Goal: Information Seeking & Learning: Understand process/instructions

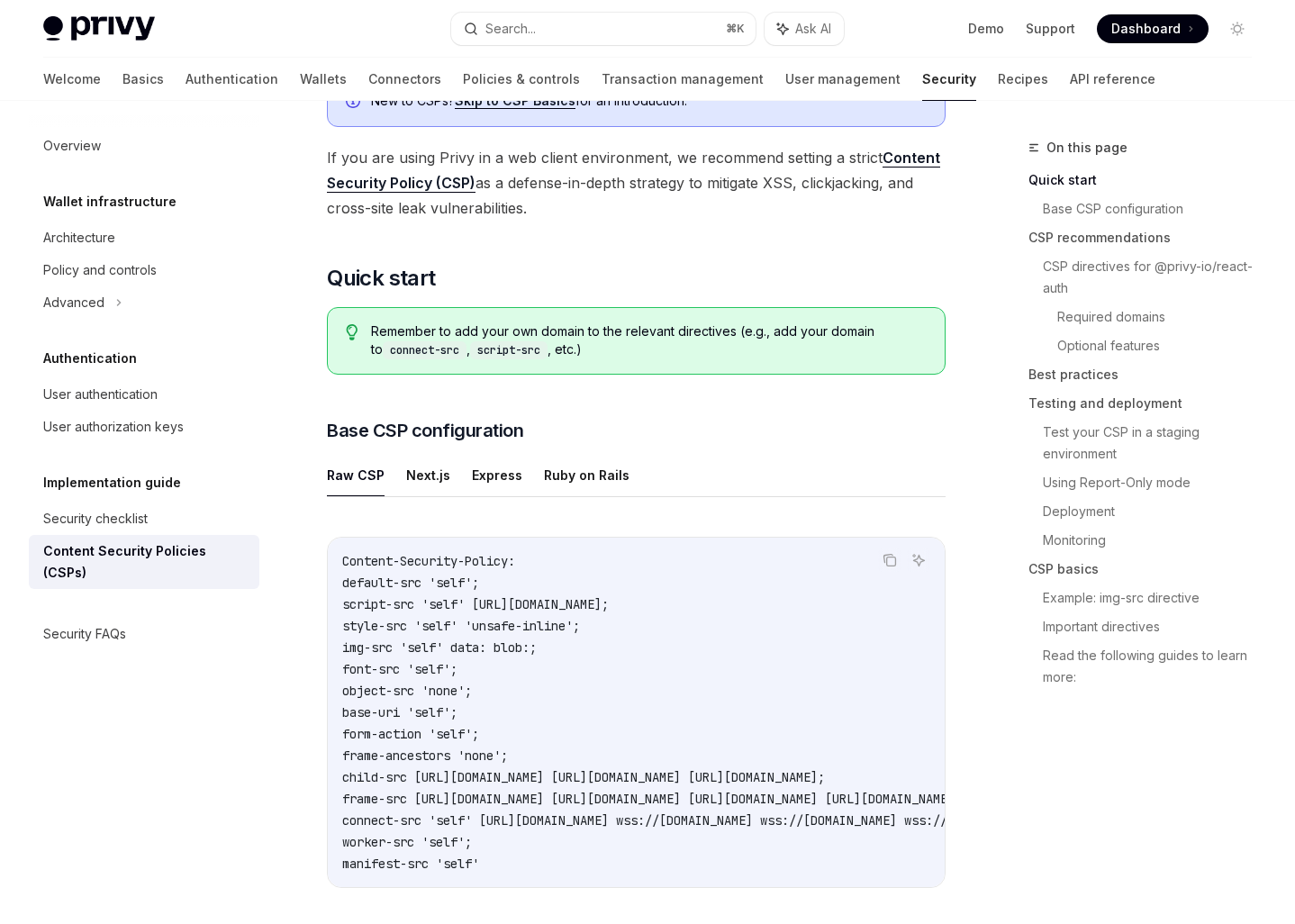
scroll to position [189, 0]
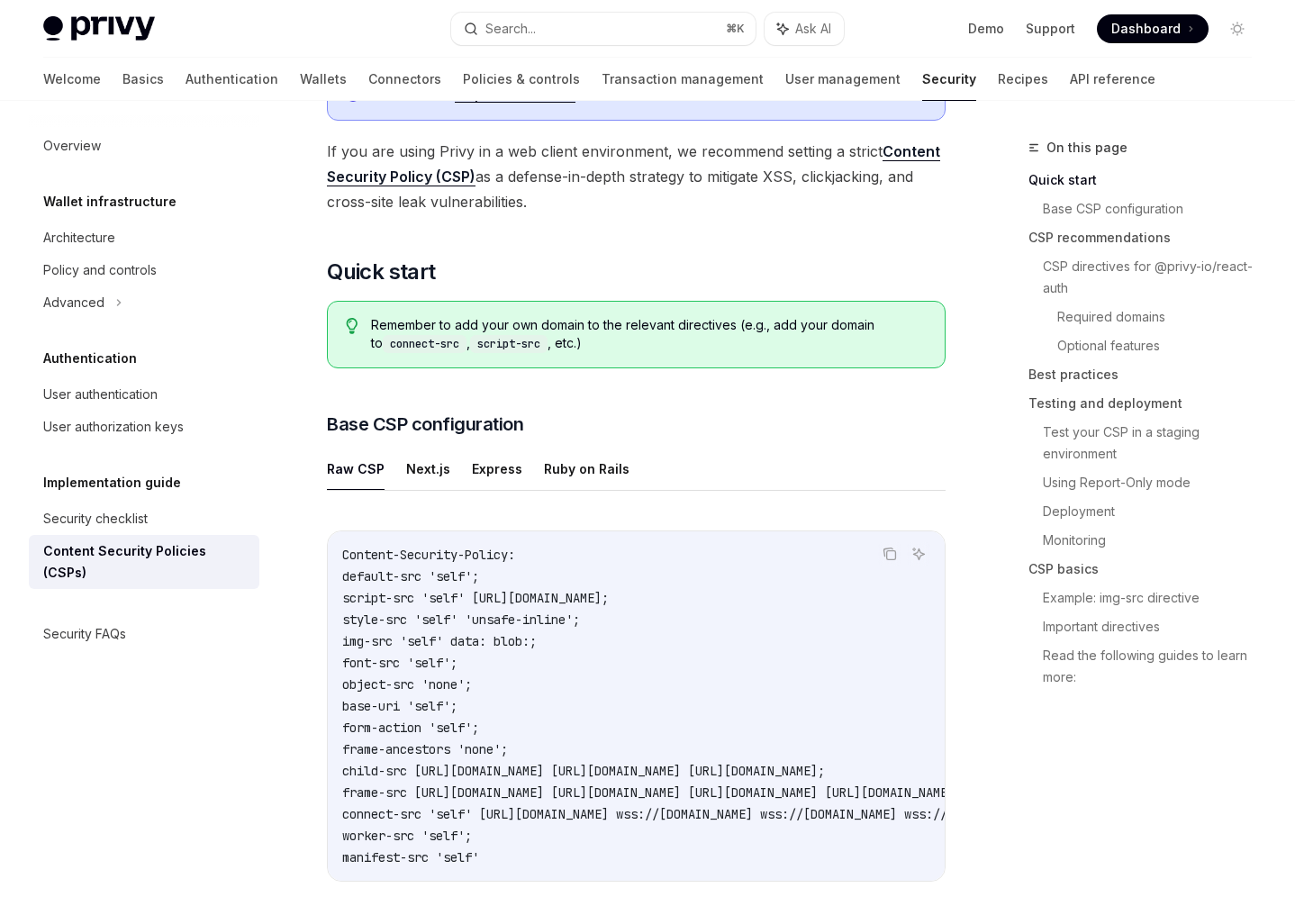
click at [893, 326] on span "Remember to add your own domain to the relevant directives (e.g., add your doma…" at bounding box center [648, 334] width 555 height 36
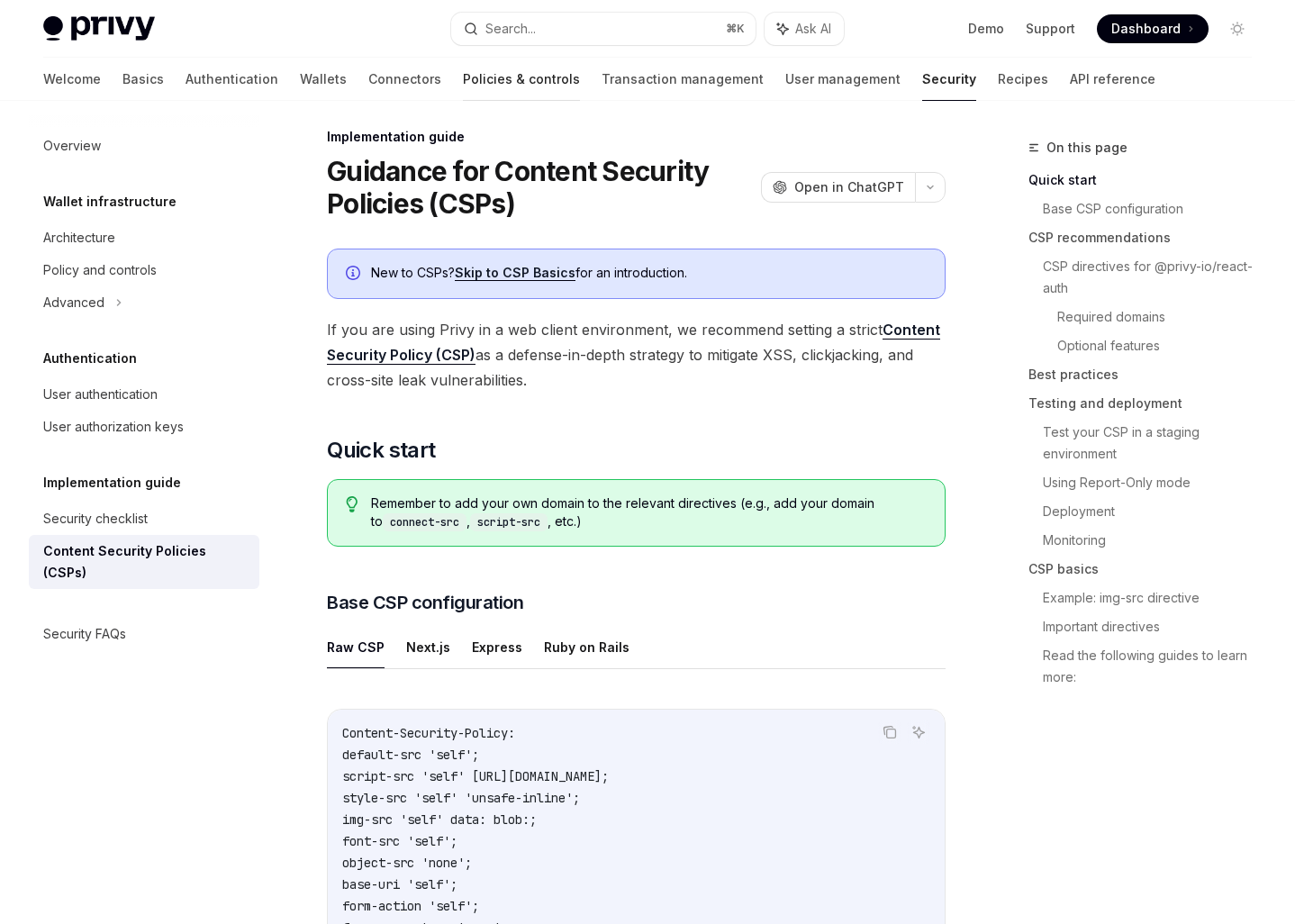
scroll to position [0, 0]
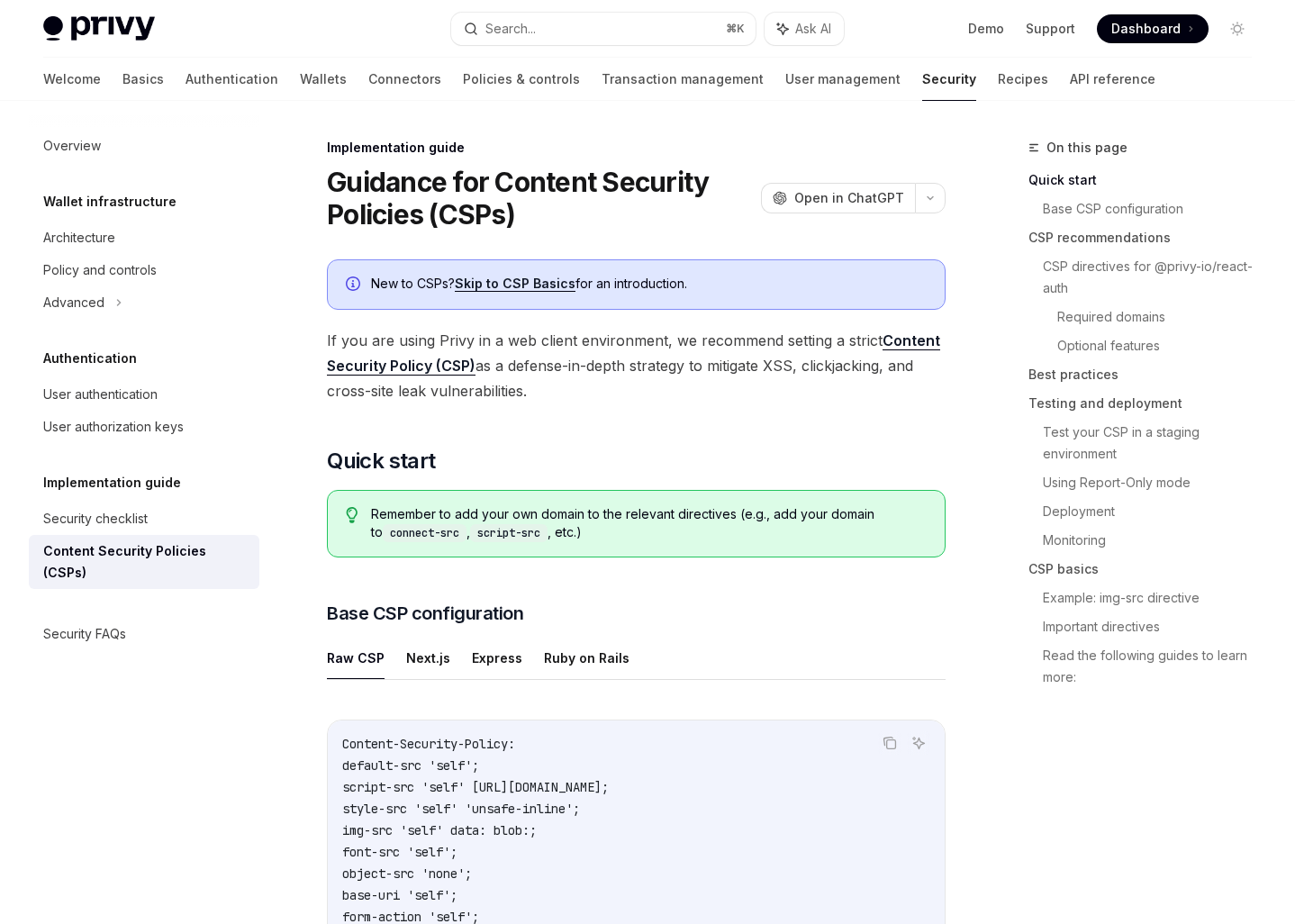
click at [547, 284] on link "Skip to CSP Basics" at bounding box center [515, 283] width 121 height 16
click at [516, 287] on link "Skip to CSP Basics" at bounding box center [515, 283] width 121 height 16
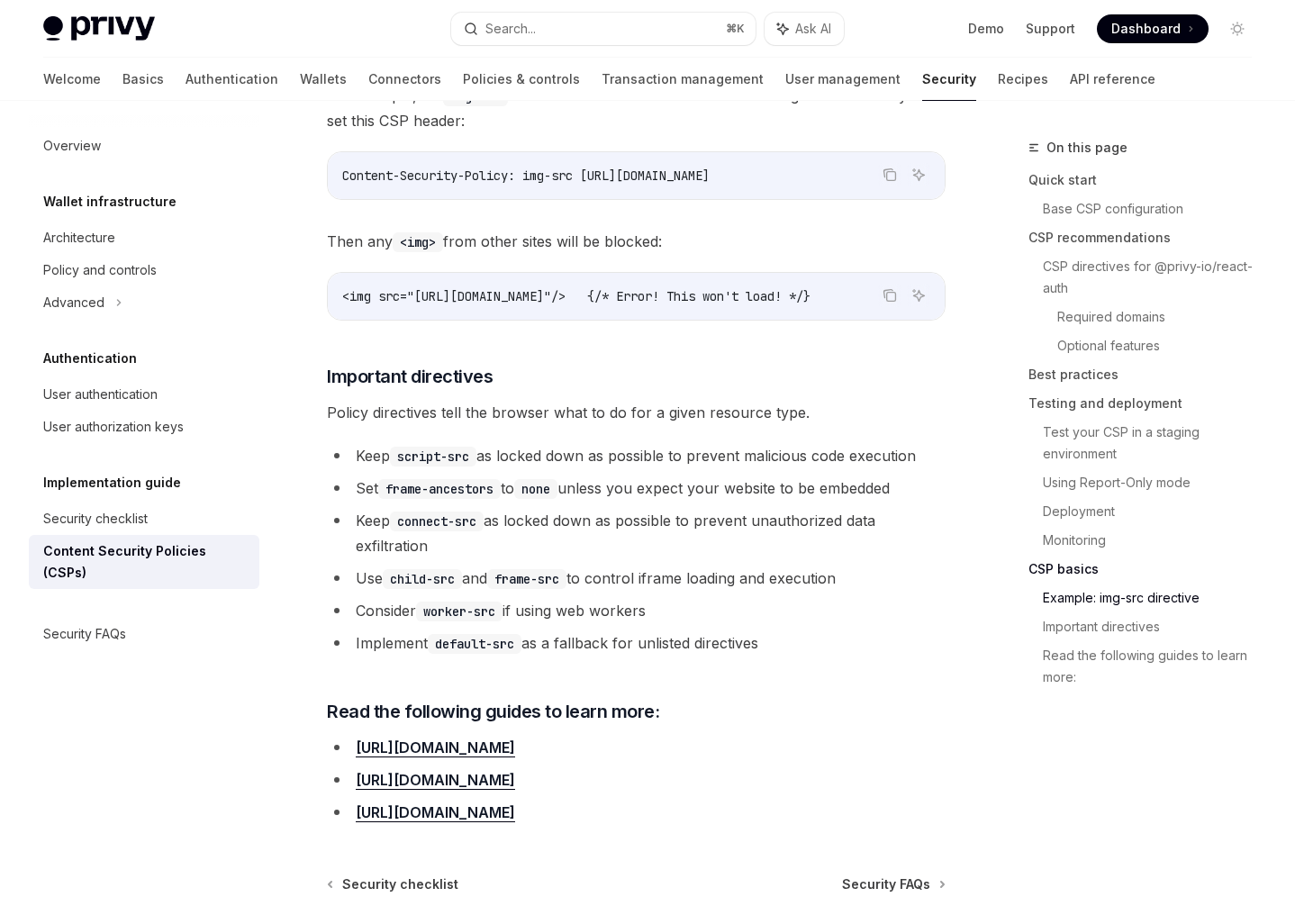
scroll to position [4239, 0]
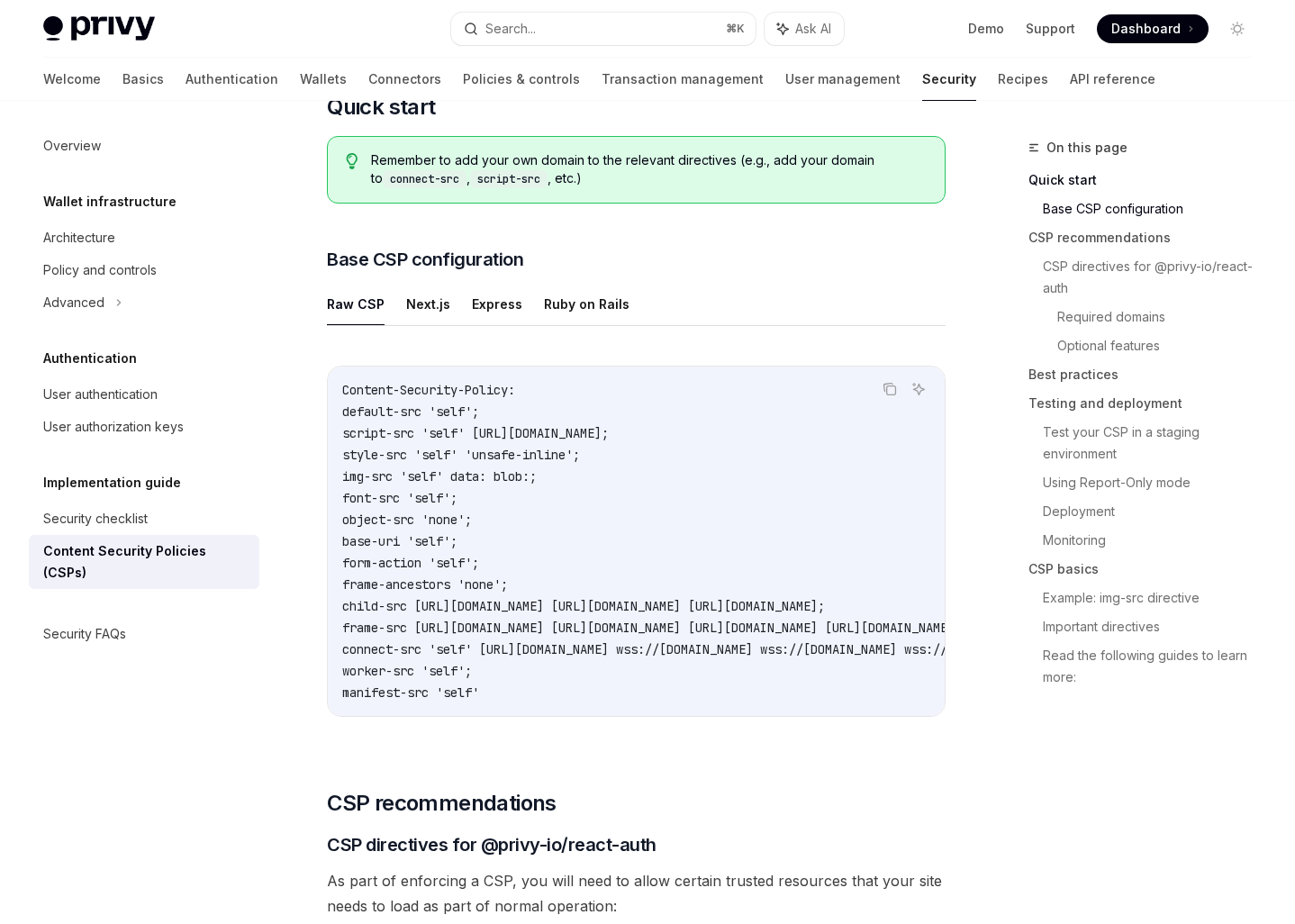
scroll to position [0, 0]
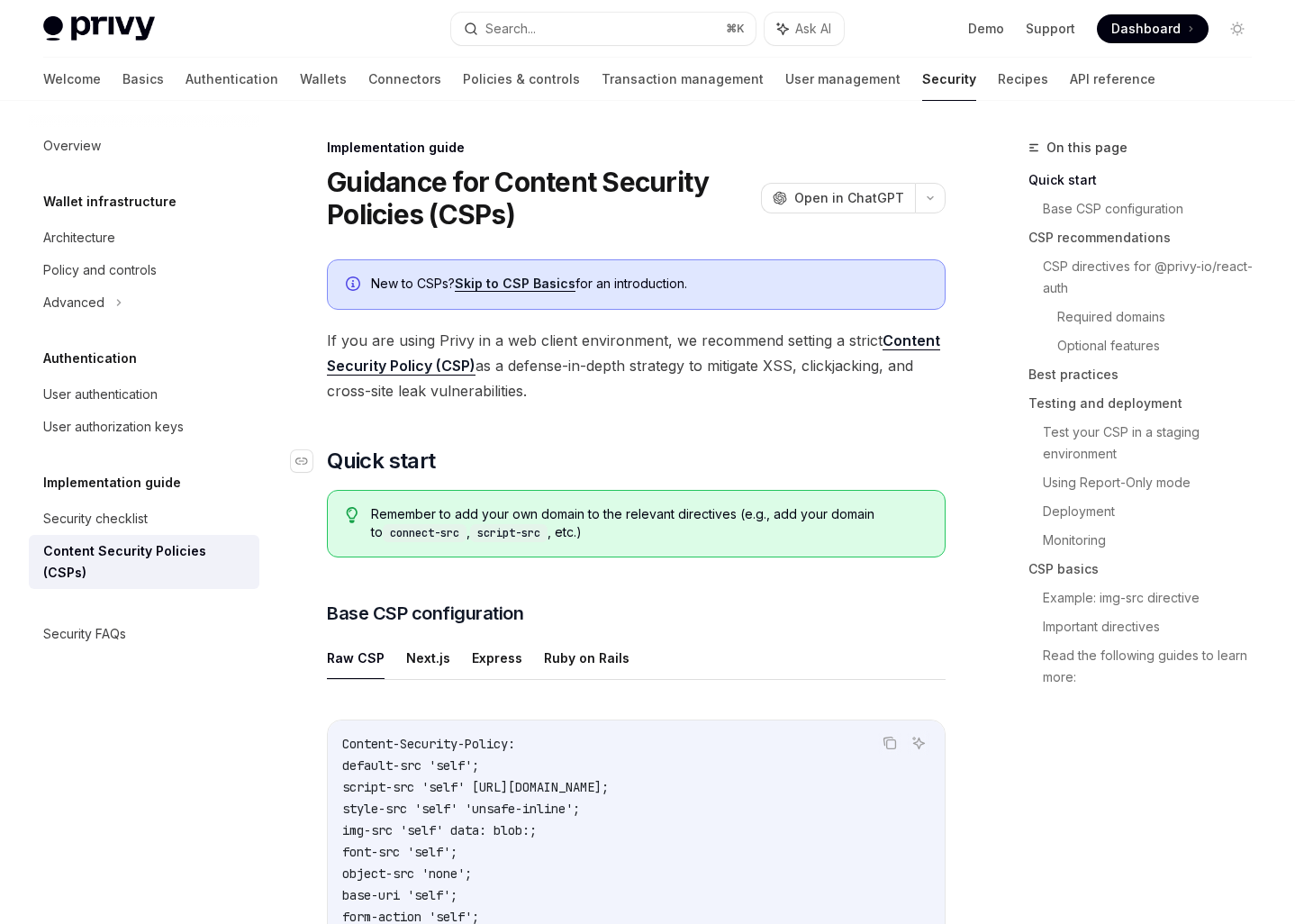
click at [849, 474] on h2 "​ Quick start" at bounding box center [636, 461] width 619 height 29
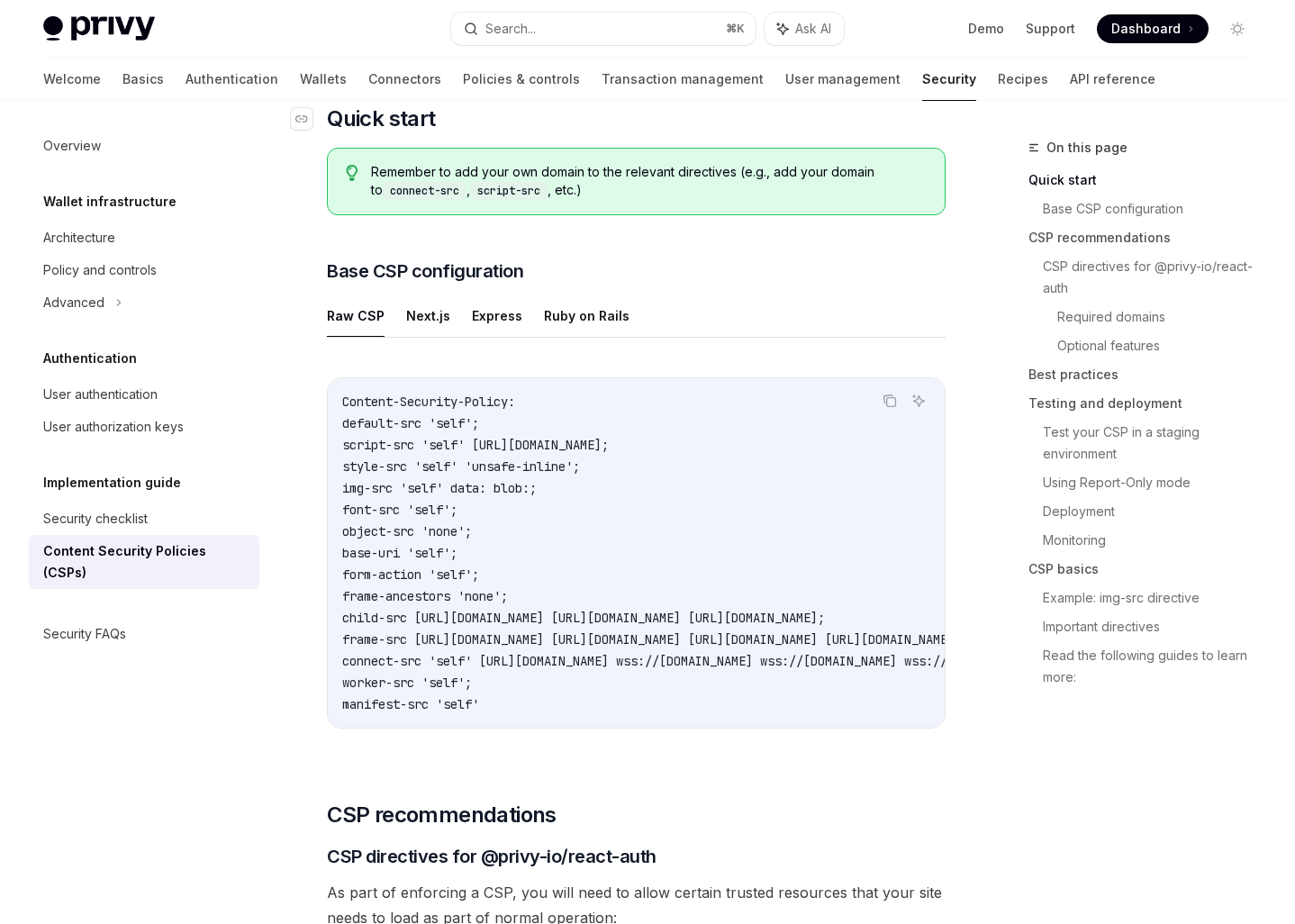
scroll to position [312, 0]
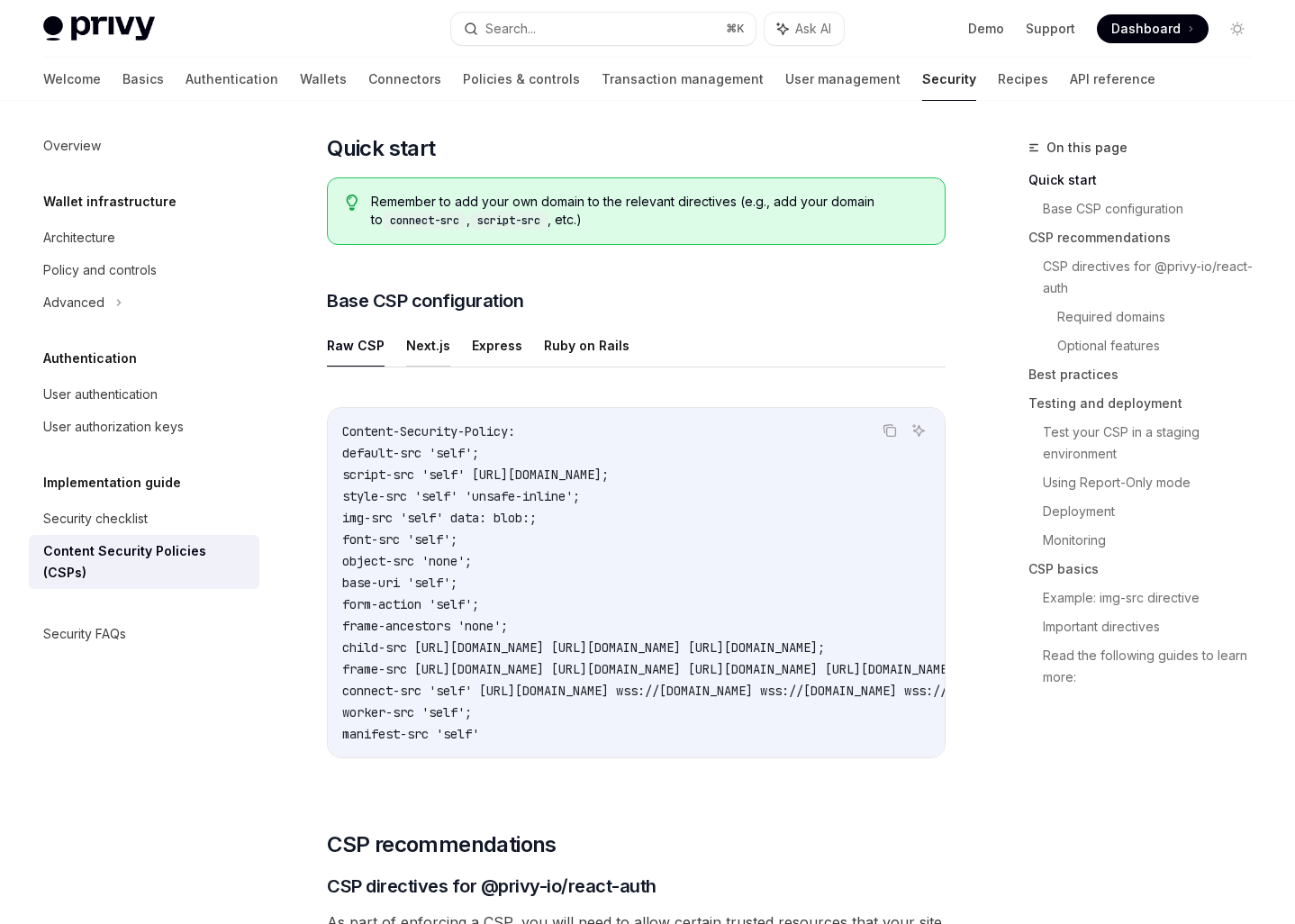
click at [423, 350] on button "Next.js" at bounding box center [428, 345] width 44 height 42
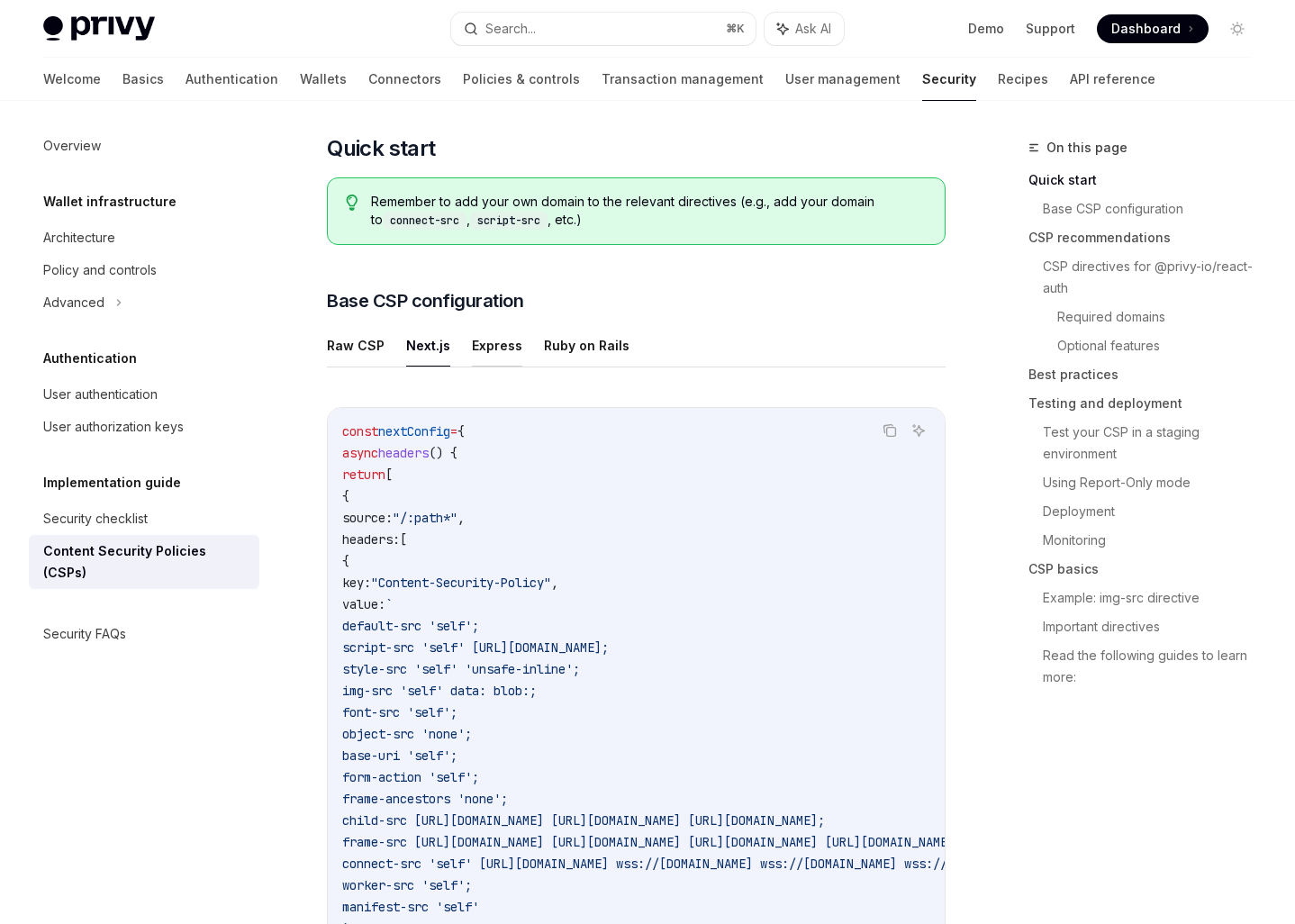
click at [499, 350] on button "Express" at bounding box center [497, 345] width 50 height 42
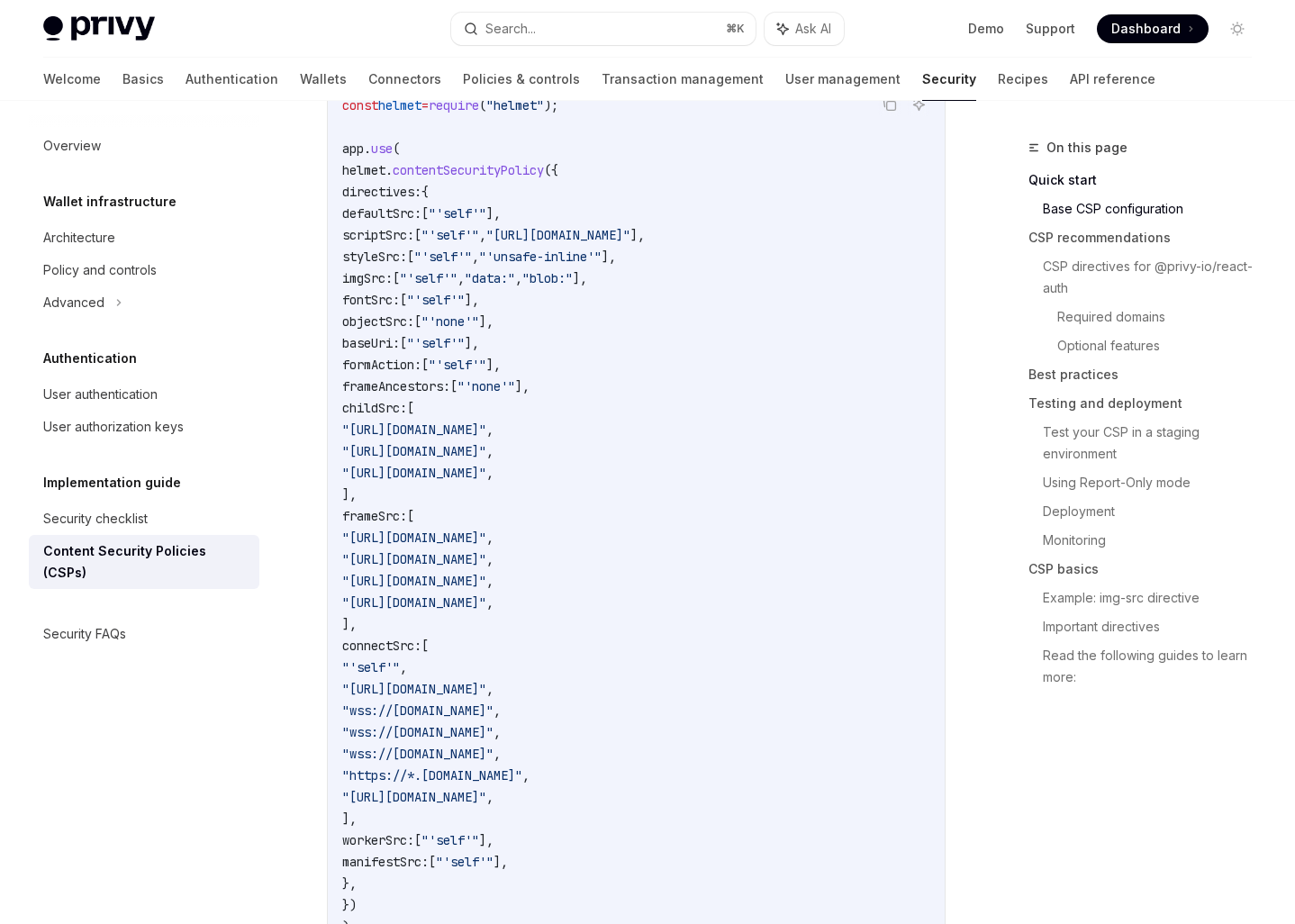
scroll to position [294, 0]
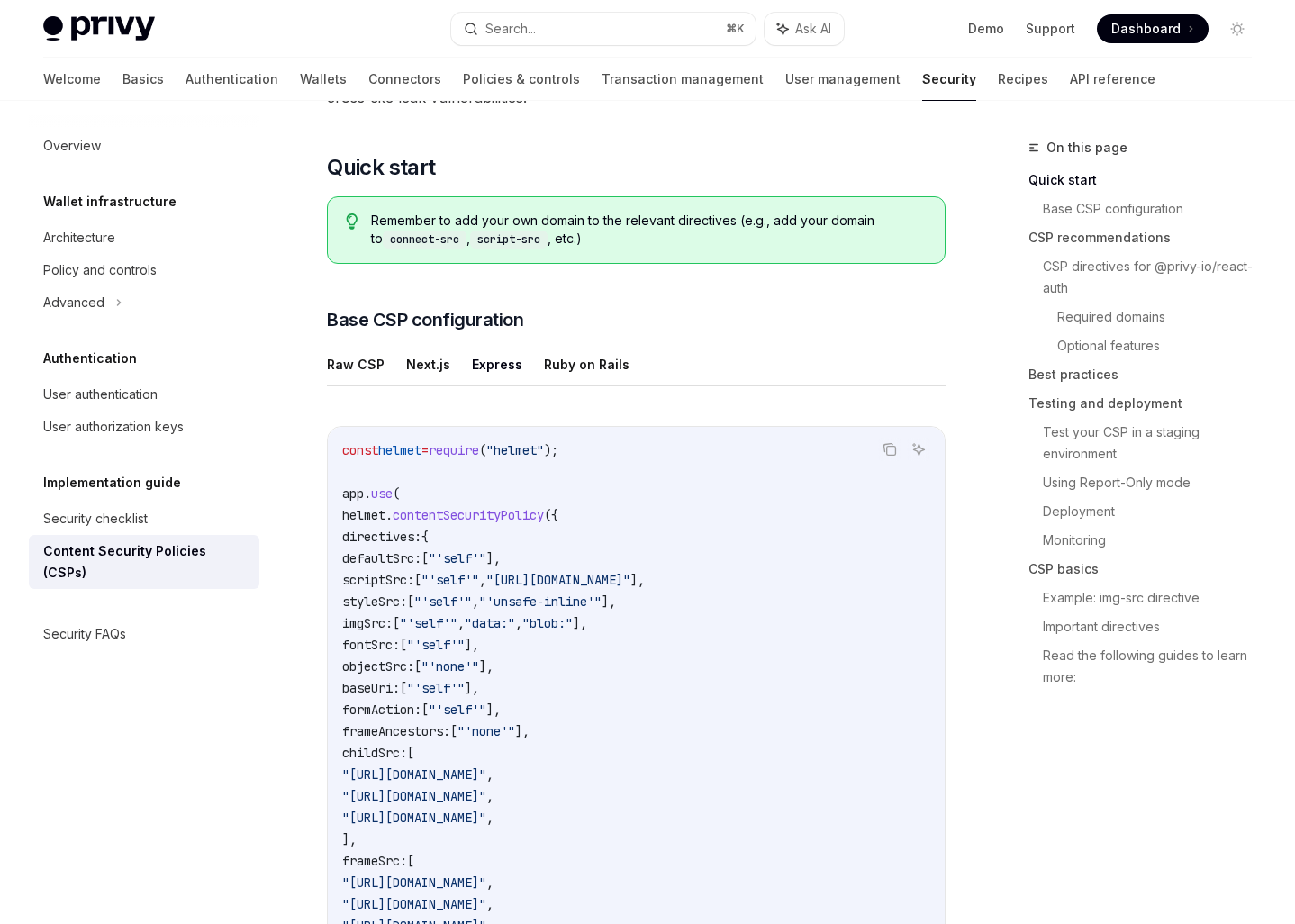
click at [368, 363] on button "Raw CSP" at bounding box center [355, 364] width 58 height 42
type textarea "*"
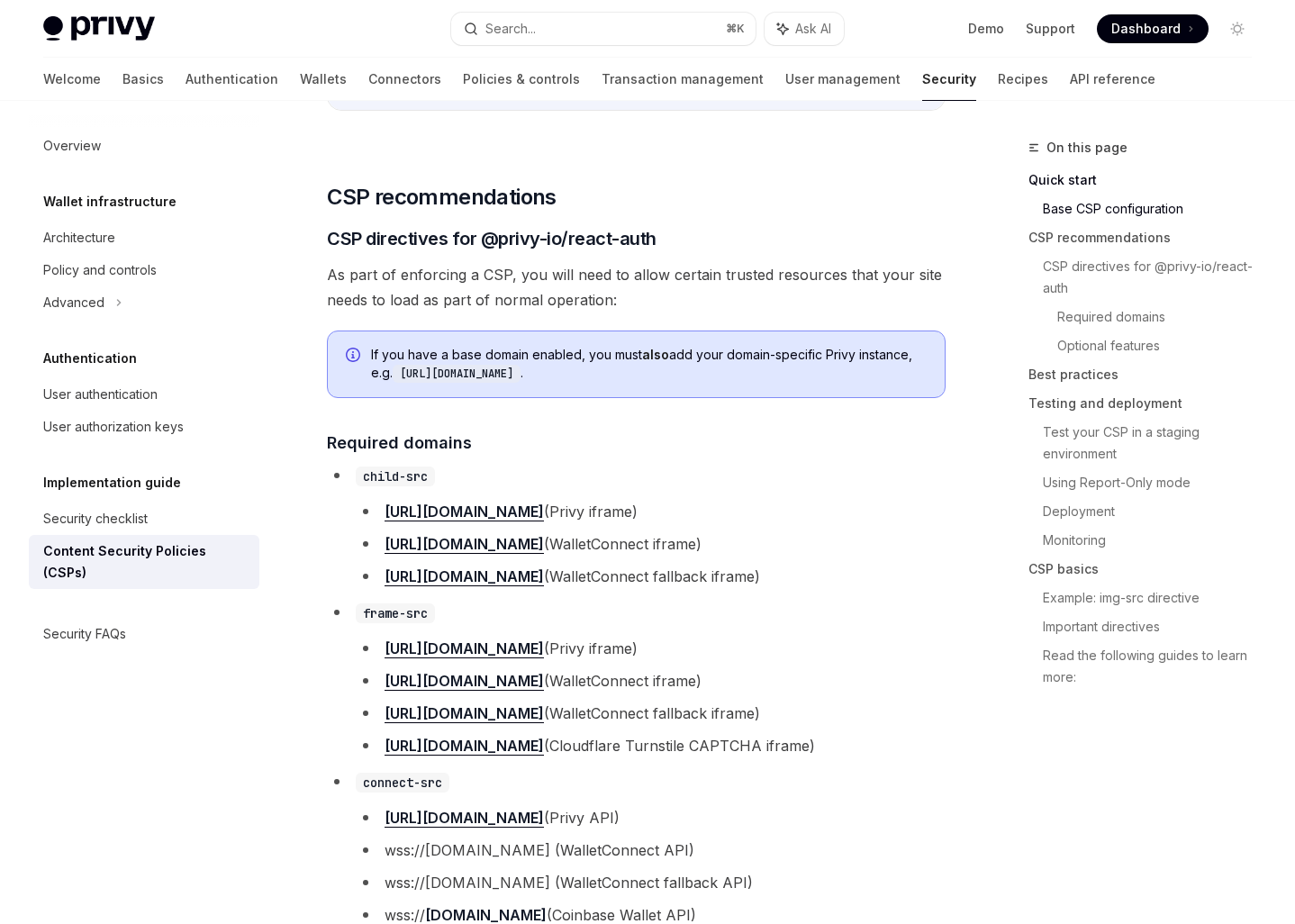
scroll to position [960, 0]
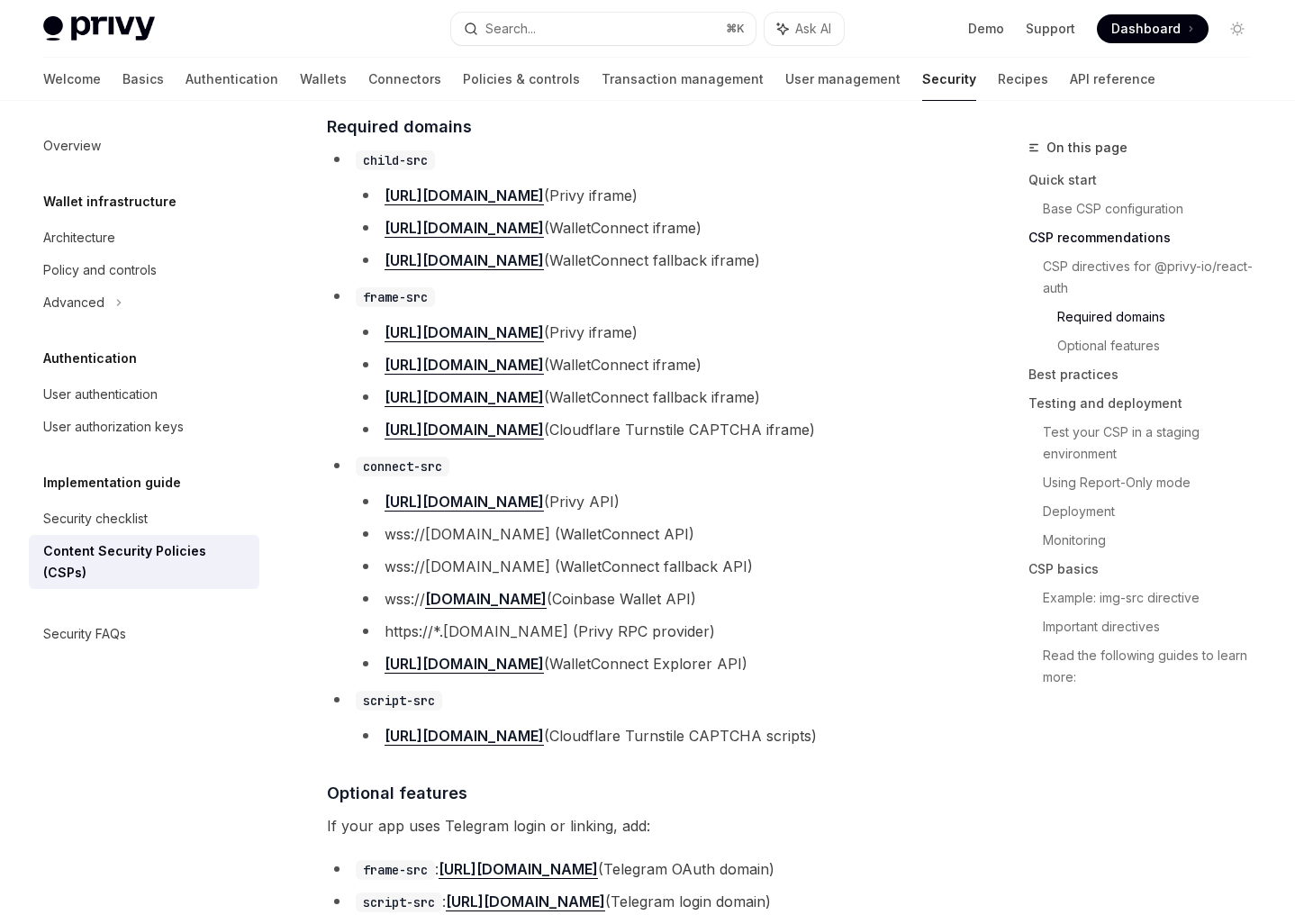
scroll to position [1271, 0]
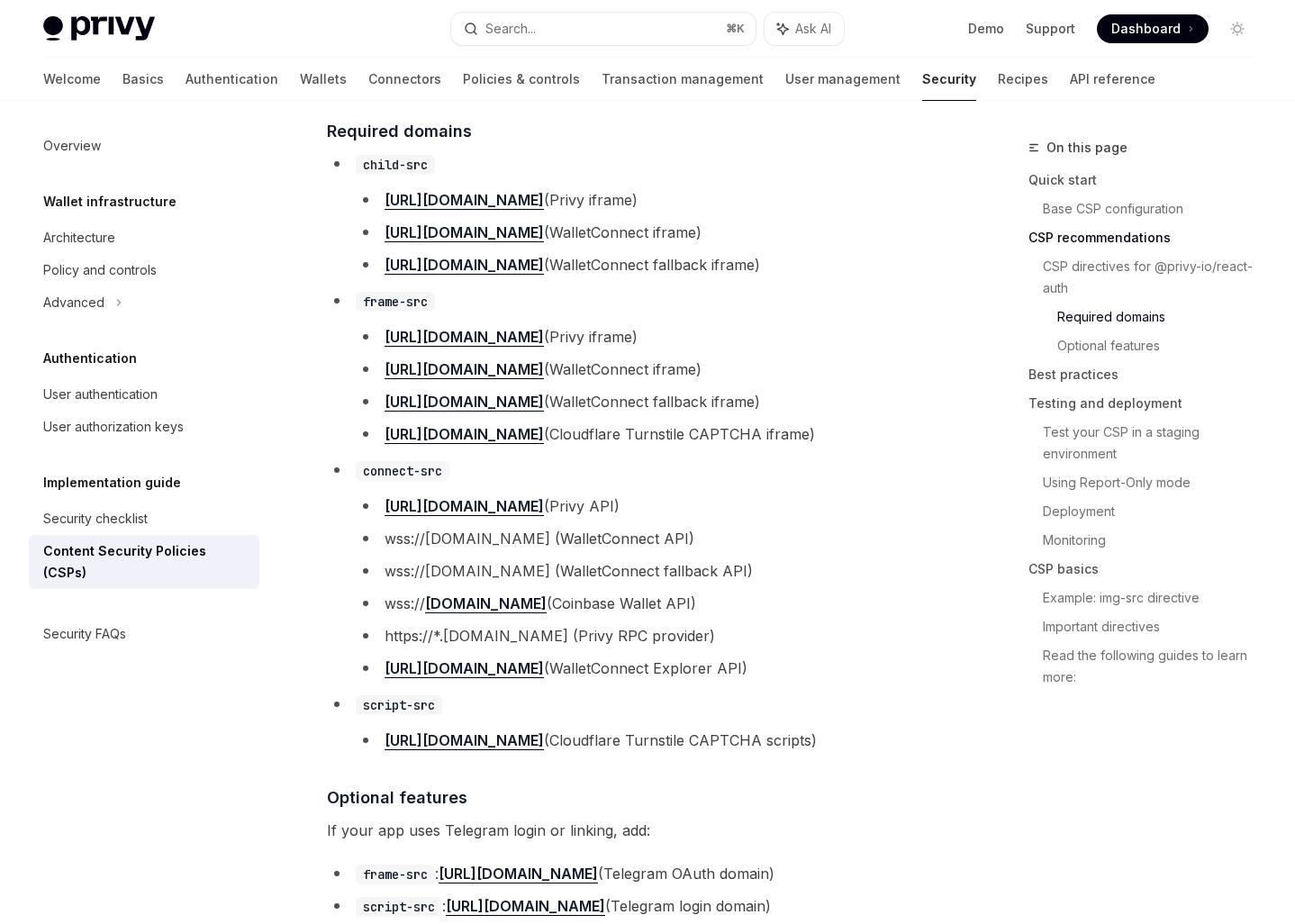
click at [900, 334] on li "[URL][DOMAIN_NAME] (Privy iframe)" at bounding box center [650, 336] width 590 height 25
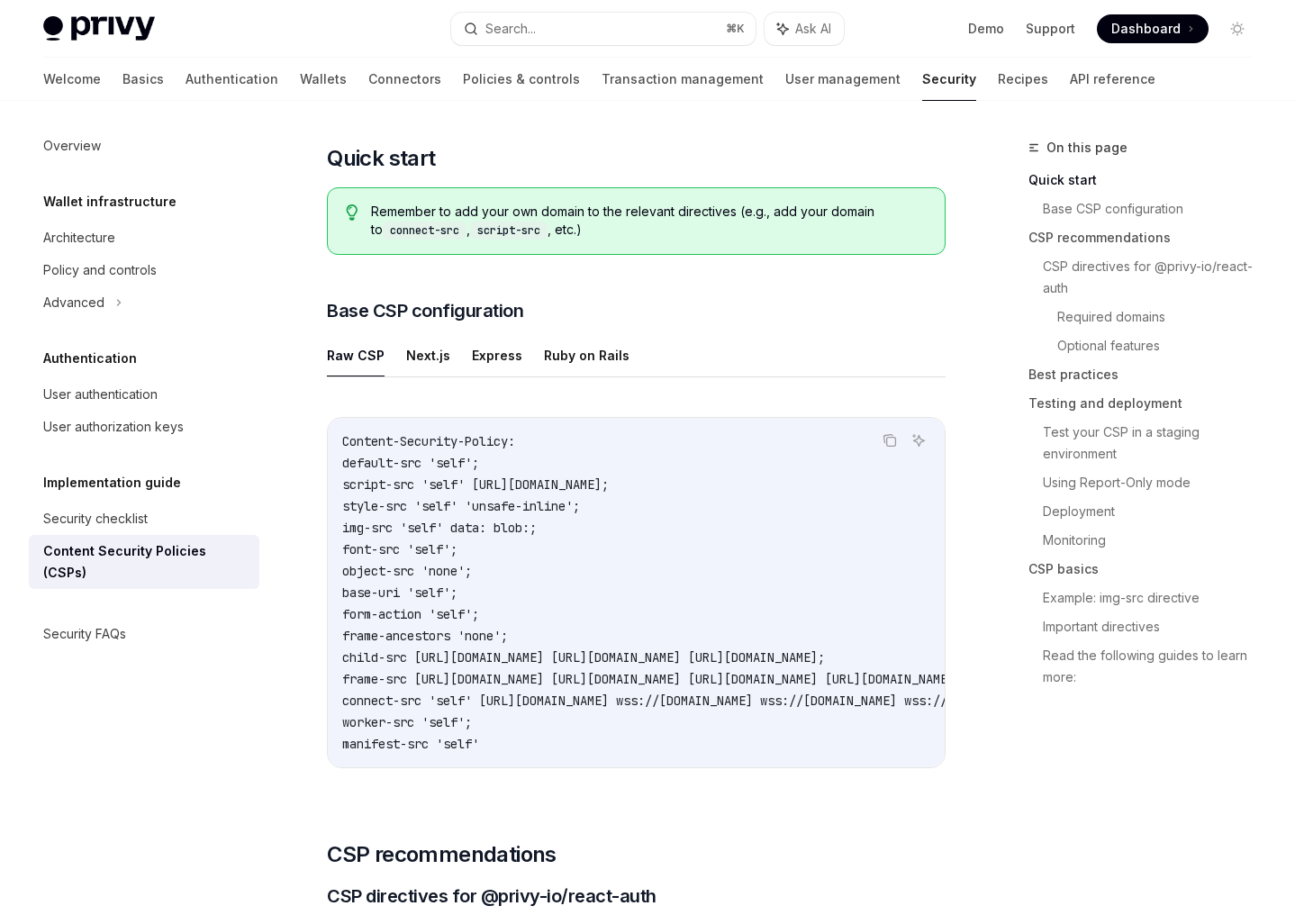
scroll to position [316, 0]
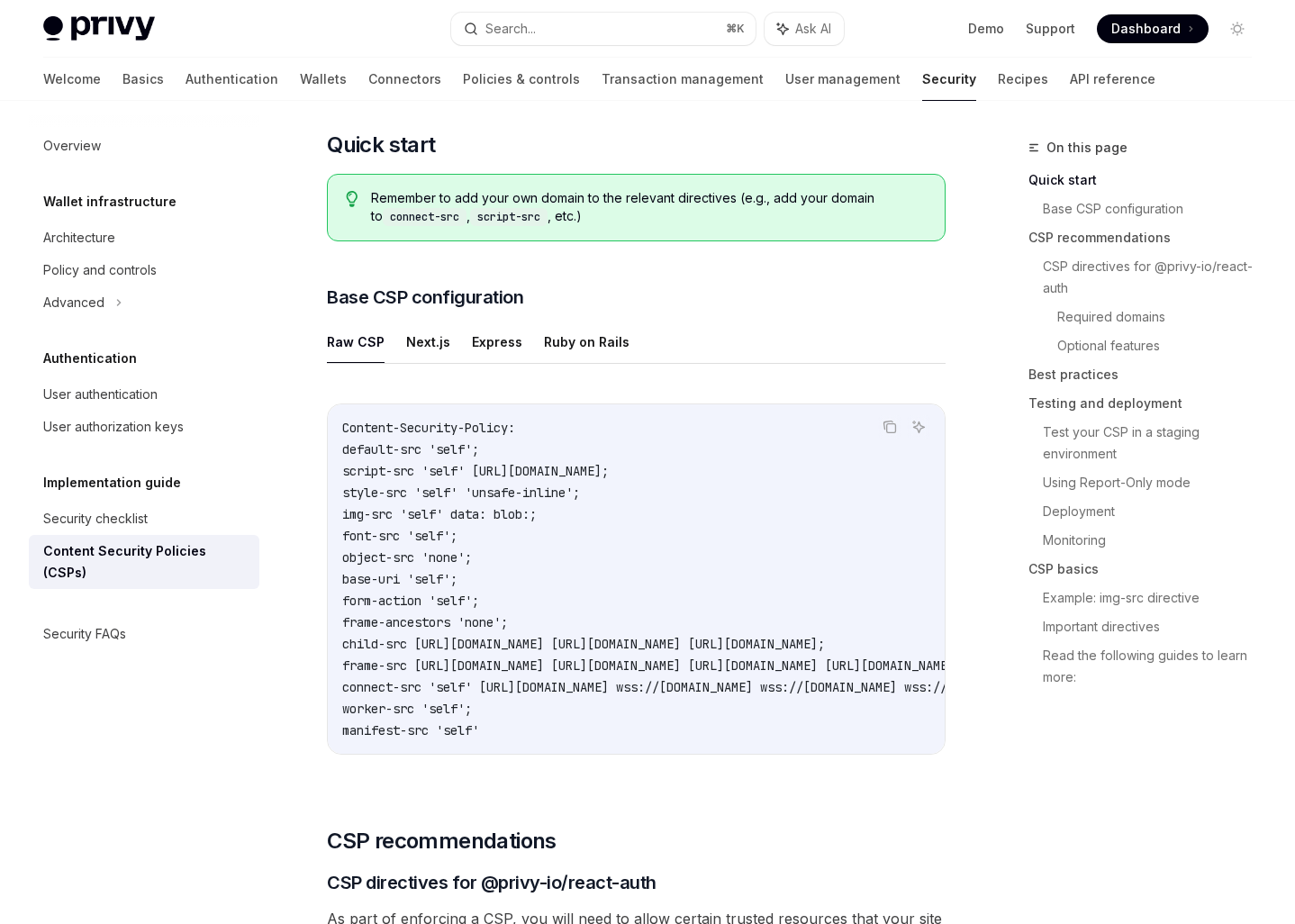
drag, startPoint x: 339, startPoint y: 420, endPoint x: 622, endPoint y: 728, distance: 418.3
click at [622, 728] on div "Content-Security-Policy: default-src 'self'; script-src 'self' [URL][DOMAIN_NAM…" at bounding box center [636, 579] width 617 height 350
copy code "Content-Security-Policy: default-src 'self'; script-src 'self' [URL][DOMAIN_NAM…"
click at [802, 304] on h3 "​ Base CSP configuration" at bounding box center [636, 297] width 619 height 25
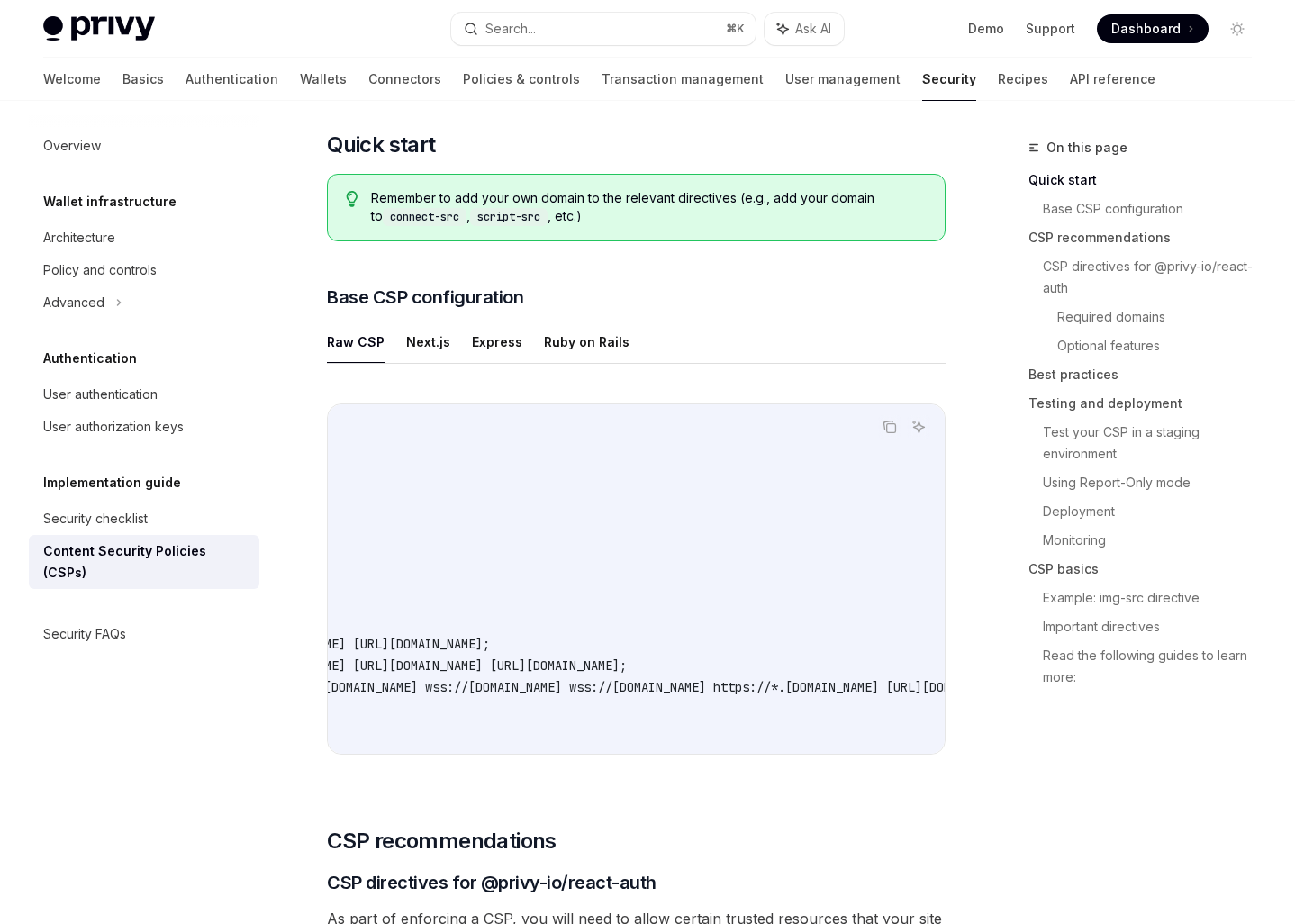
scroll to position [0, 0]
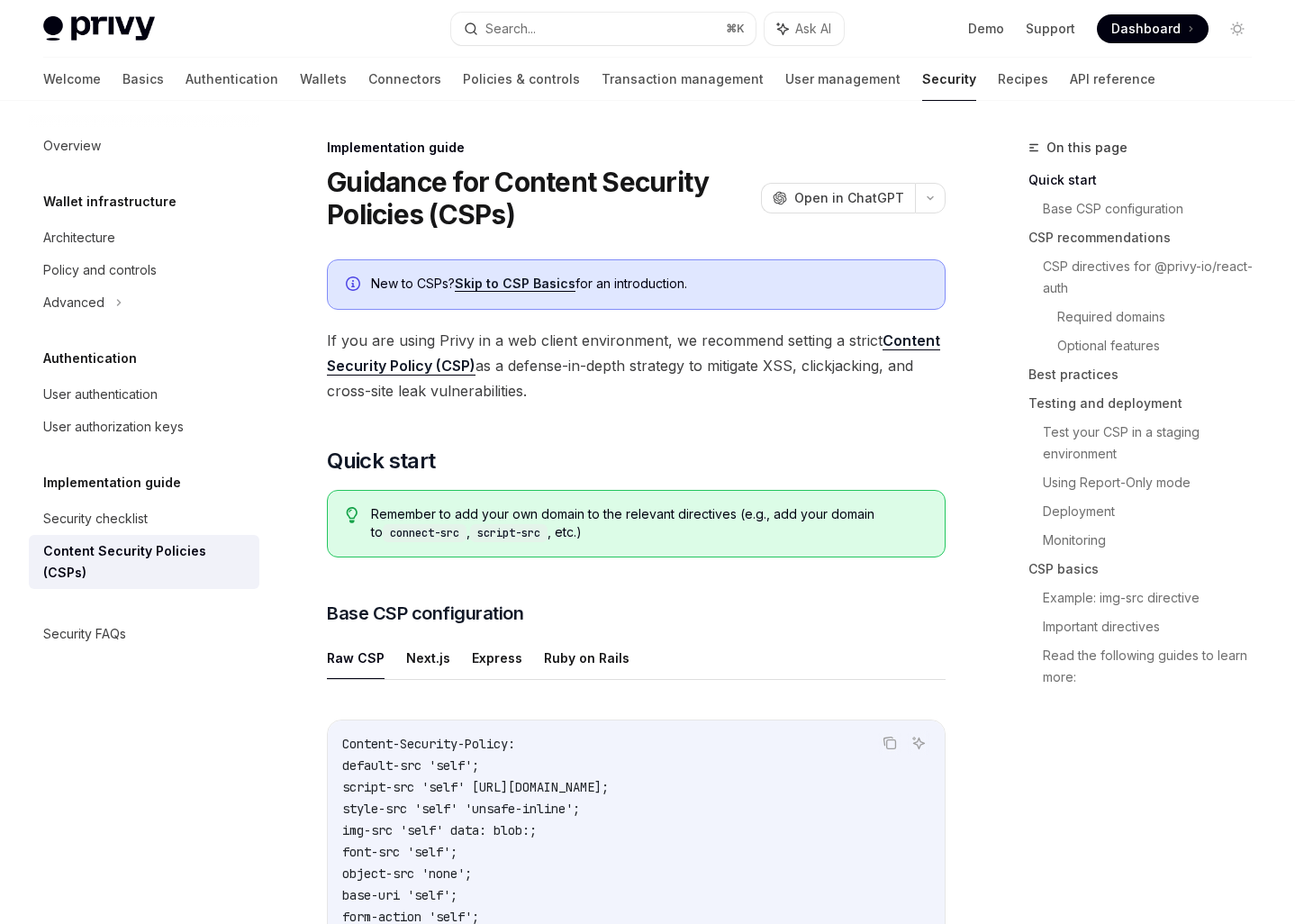
click at [901, 341] on link "Content Security Policy (CSP)" at bounding box center [633, 353] width 613 height 44
